Goal: Find specific page/section: Find specific page/section

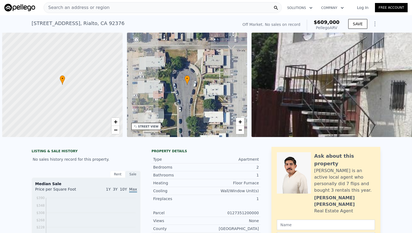
scroll to position [0, 2]
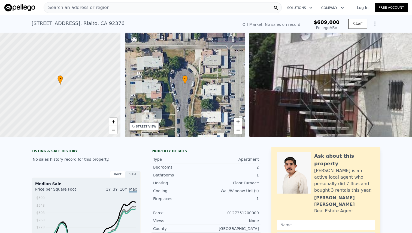
click at [177, 7] on div "Search an address or region" at bounding box center [163, 7] width 238 height 11
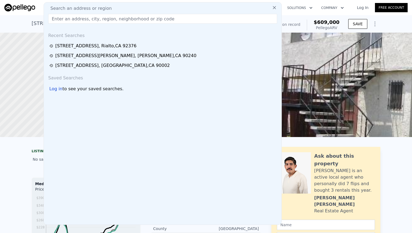
type input "[STREET_ADDRESS]"
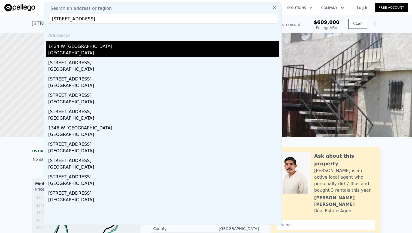
click at [114, 51] on div "[GEOGRAPHIC_DATA]" at bounding box center [163, 54] width 231 height 8
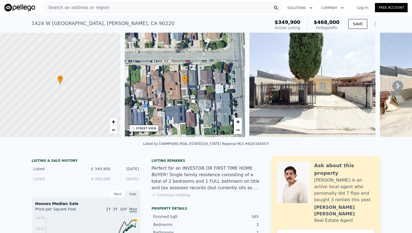
click at [398, 86] on icon at bounding box center [397, 86] width 11 height 11
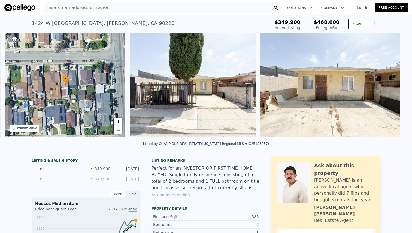
scroll to position [0, 127]
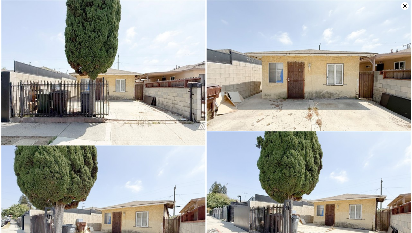
click at [406, 4] on icon at bounding box center [405, 6] width 8 height 8
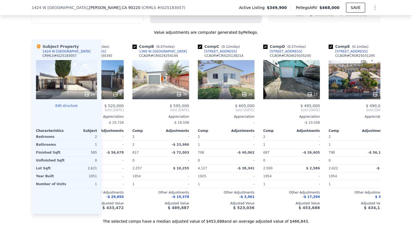
scroll to position [0, 61]
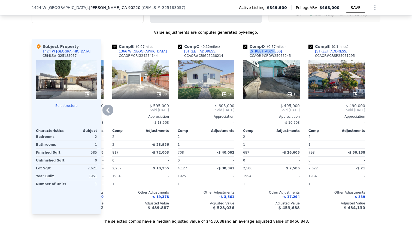
drag, startPoint x: 271, startPoint y: 51, endPoint x: 249, endPoint y: 51, distance: 22.1
click at [249, 51] on div "Comp D ( 0.57 miles) [STREET_ADDRESS][GEOGRAPHIC_DATA] # CRDW25035245" at bounding box center [271, 52] width 57 height 16
copy div "[STREET_ADDRESS]"
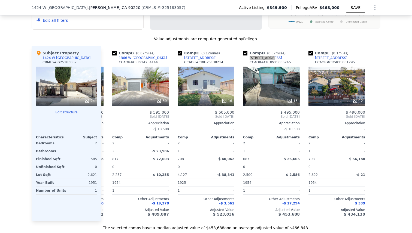
scroll to position [502, 0]
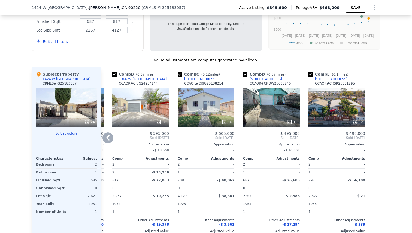
click at [332, 104] on div "12" at bounding box center [336, 107] width 57 height 39
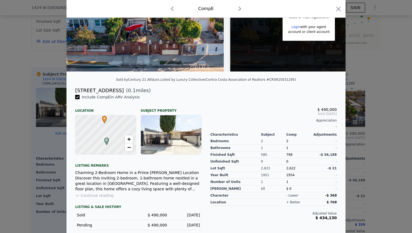
scroll to position [98, 0]
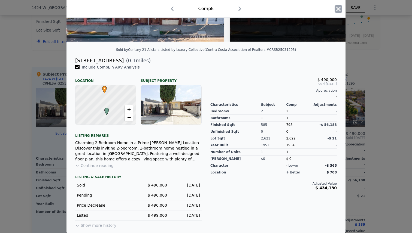
click at [338, 9] on icon "button" at bounding box center [338, 9] width 5 height 5
